Goal: Information Seeking & Learning: Learn about a topic

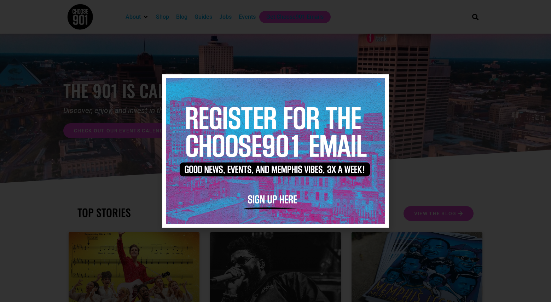
click at [379, 82] on icon "Close" at bounding box center [378, 83] width 5 height 5
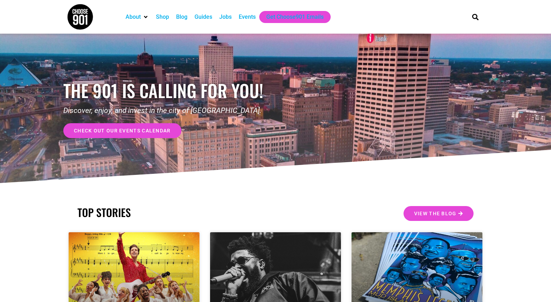
click at [227, 19] on div "Jobs" at bounding box center [225, 17] width 12 height 8
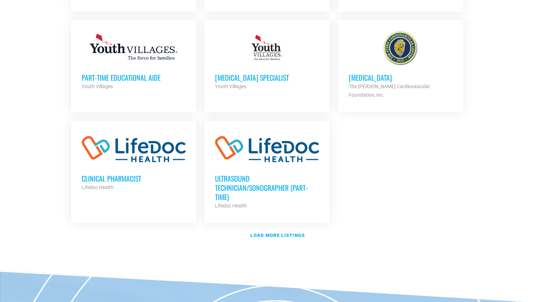
scroll to position [801, 0]
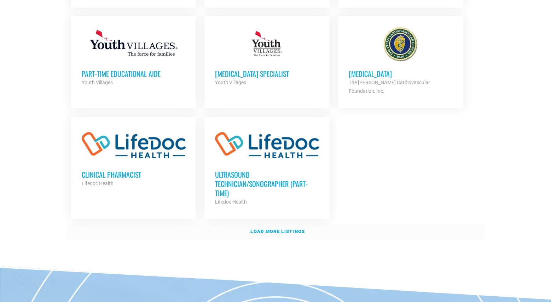
click at [273, 228] on strong "Load more listings" at bounding box center [277, 230] width 54 height 5
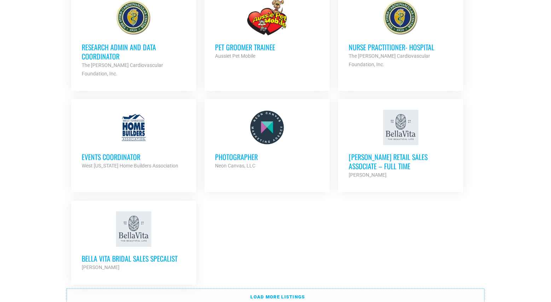
scroll to position [1451, 0]
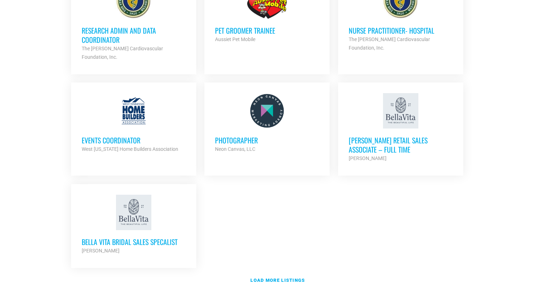
click at [243, 135] on h3 "Photographer" at bounding box center [267, 139] width 104 height 9
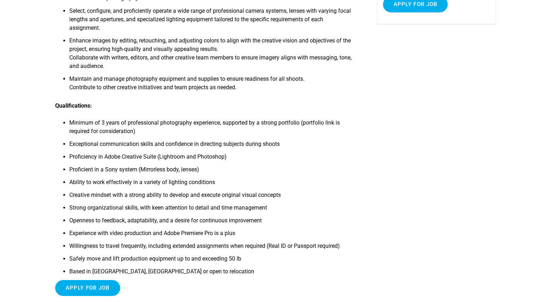
scroll to position [175, 0]
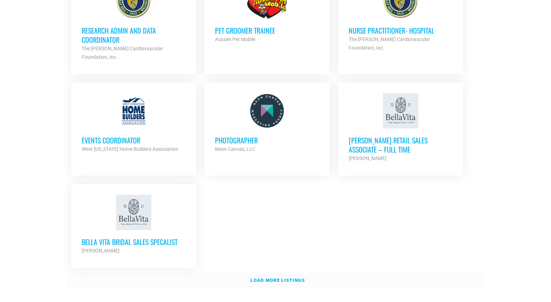
click at [266, 277] on strong "Load more listings" at bounding box center [277, 279] width 54 height 5
